Goal: Transaction & Acquisition: Purchase product/service

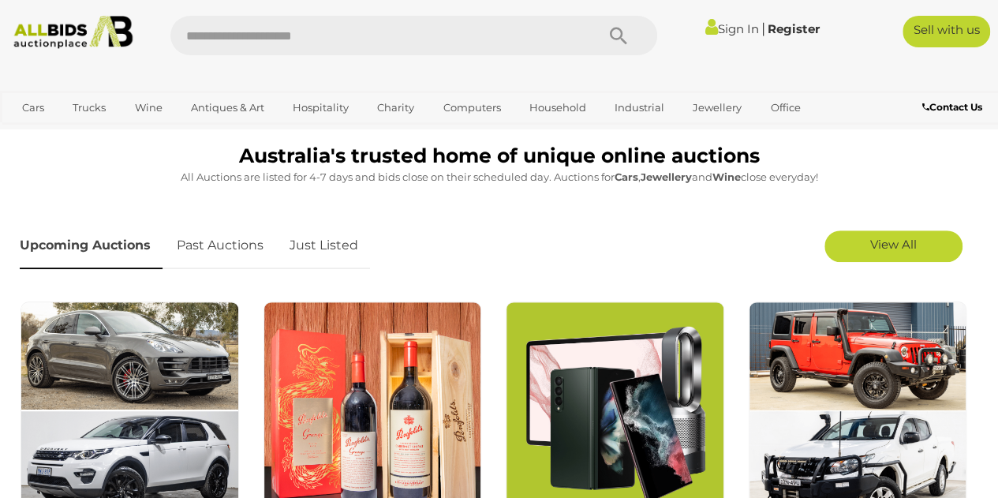
scroll to position [369, 0]
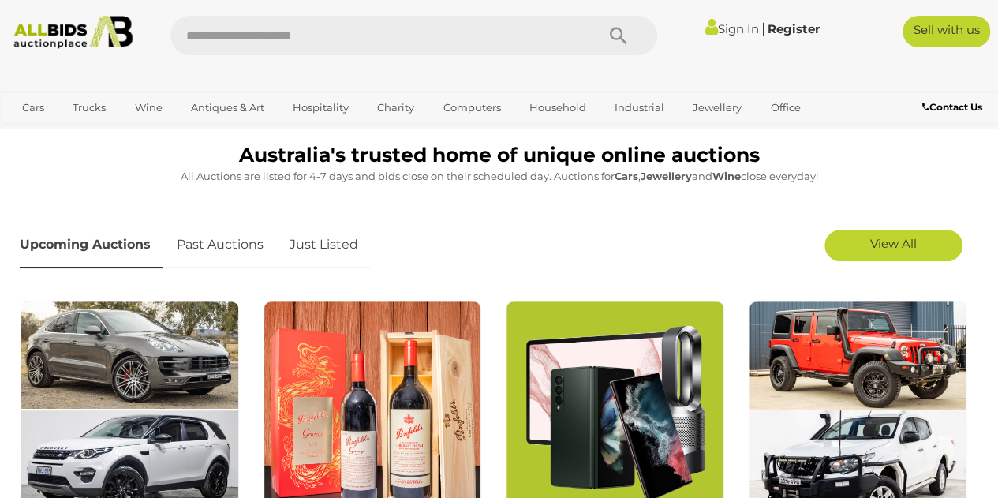
click at [339, 241] on link "Just Listed" at bounding box center [324, 245] width 92 height 47
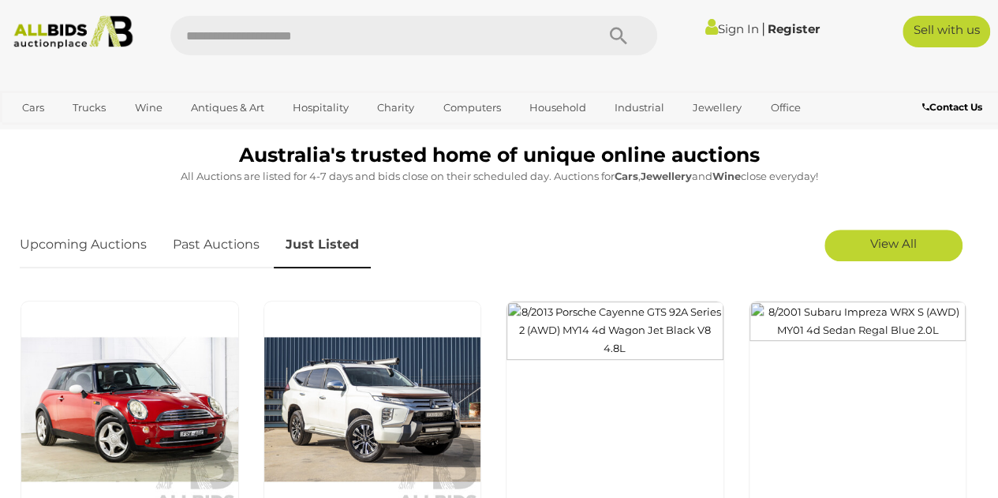
click at [912, 245] on span "View All" at bounding box center [894, 243] width 47 height 15
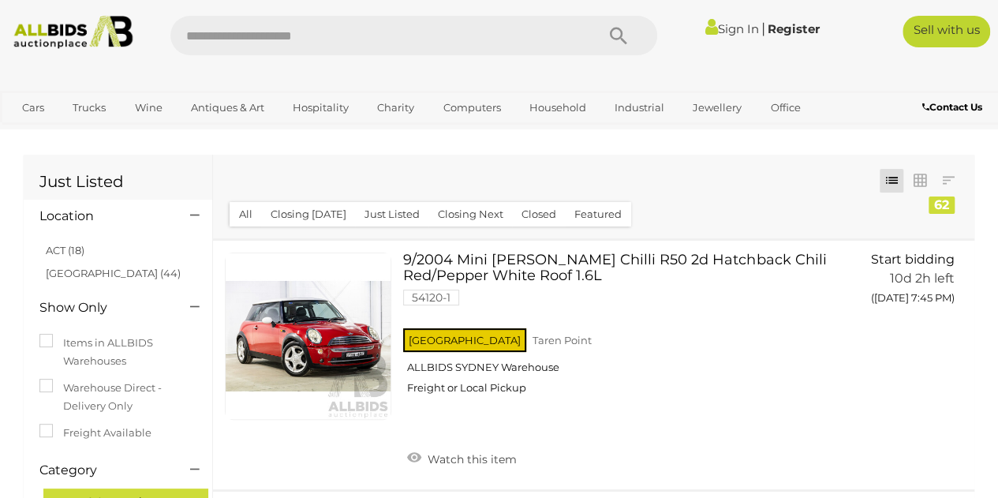
click at [83, 254] on link "ACT (18)" at bounding box center [65, 250] width 39 height 13
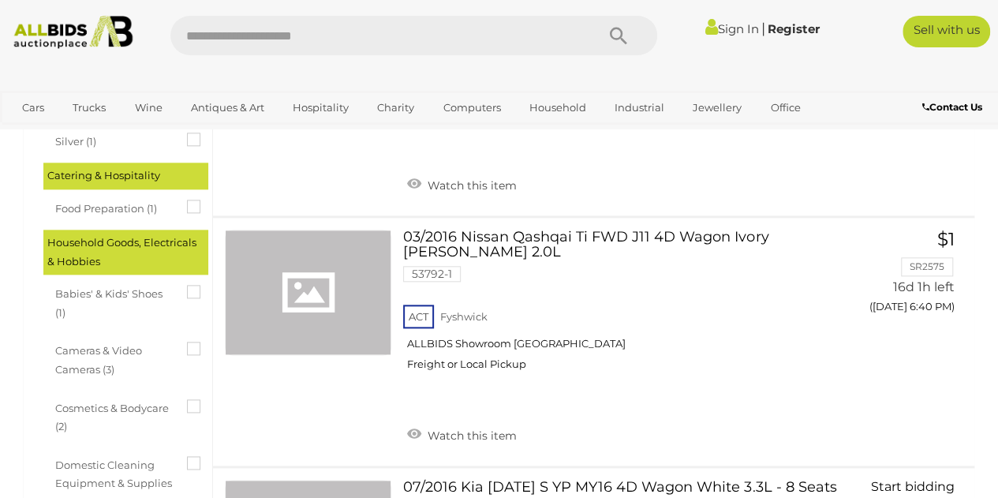
scroll to position [775, 0]
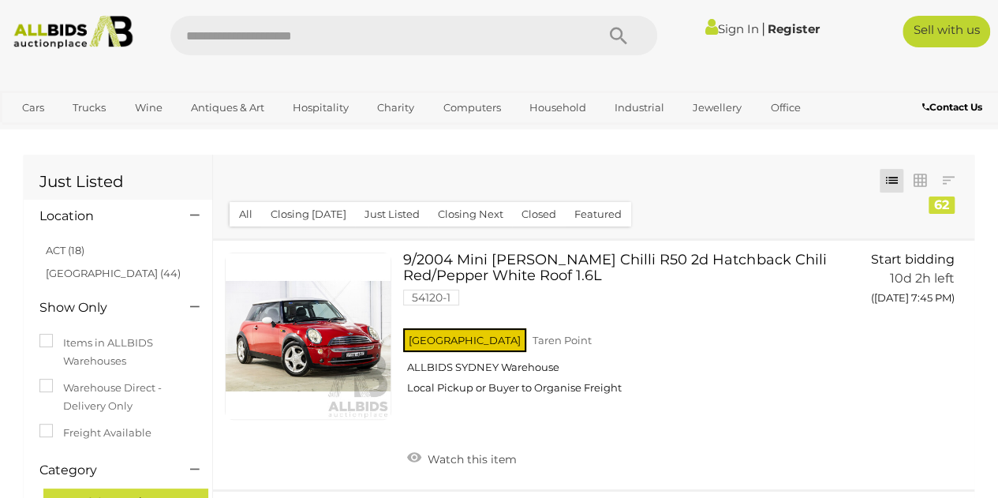
click at [81, 250] on link "ACT (18)" at bounding box center [65, 250] width 39 height 13
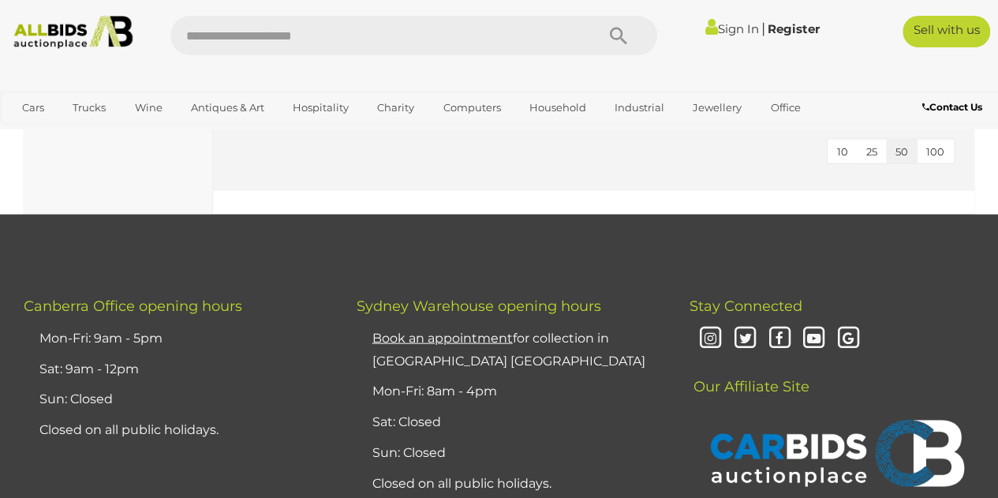
scroll to position [4585, 0]
